Goal: Task Accomplishment & Management: Use online tool/utility

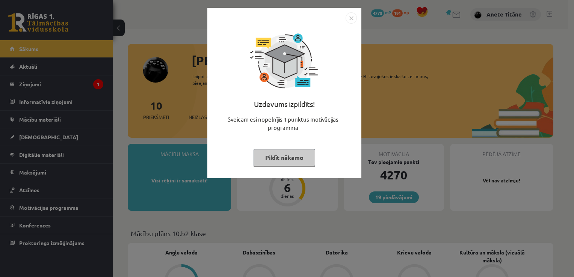
click at [349, 14] on img "Close" at bounding box center [350, 17] width 11 height 11
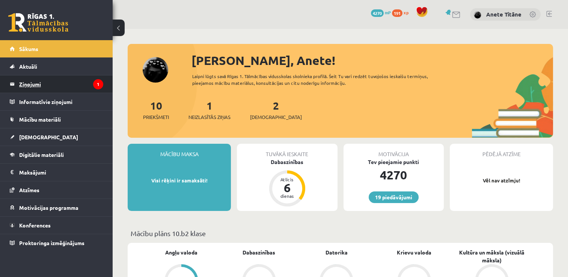
click at [29, 79] on legend "Ziņojumi 1" at bounding box center [61, 83] width 84 height 17
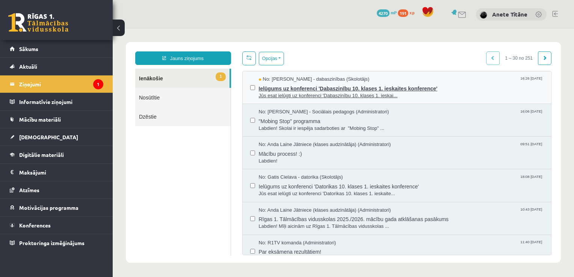
click at [290, 94] on span "Jūs esat ielūgti uz konferenci 'Dabaszinību 10. klases 1. ieskai..." at bounding box center [401, 95] width 285 height 7
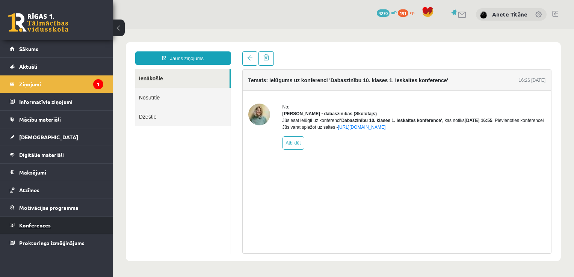
click at [45, 223] on span "Konferences" at bounding box center [35, 225] width 32 height 7
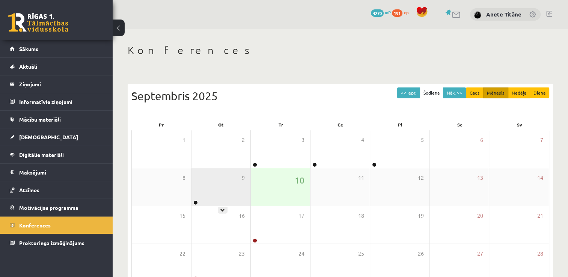
click at [204, 190] on div "9" at bounding box center [221, 187] width 59 height 38
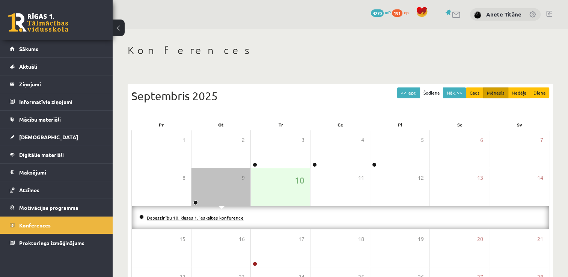
click at [196, 218] on link "Dabaszinību 10. klases 1. ieskaites konference" at bounding box center [195, 218] width 97 height 6
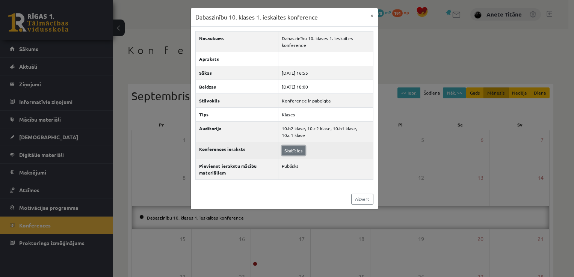
click at [299, 149] on link "Skatīties" at bounding box center [294, 151] width 24 height 10
